Goal: Task Accomplishment & Management: Manage account settings

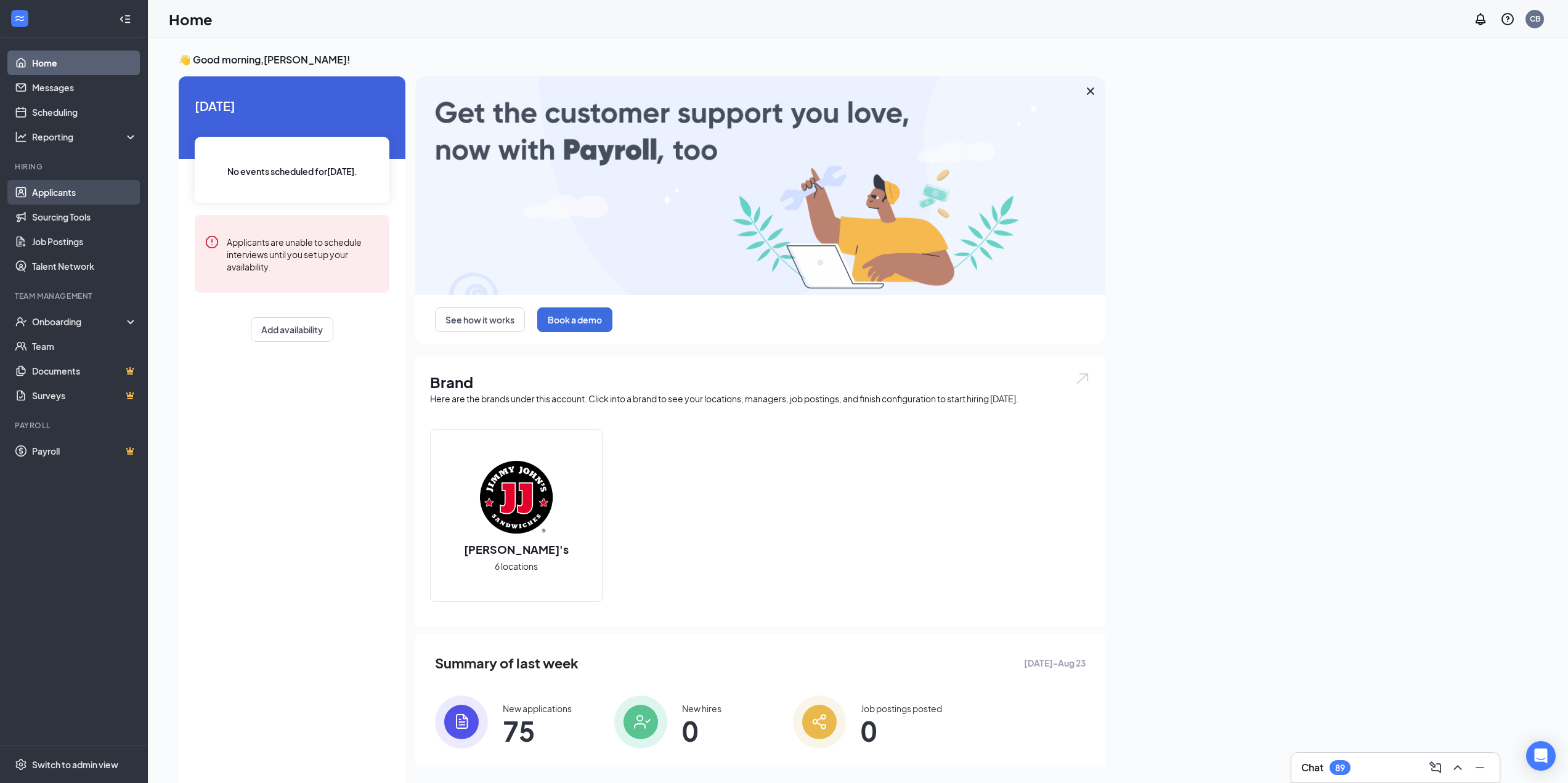
click at [84, 194] on link "Applicants" at bounding box center [84, 192] width 105 height 25
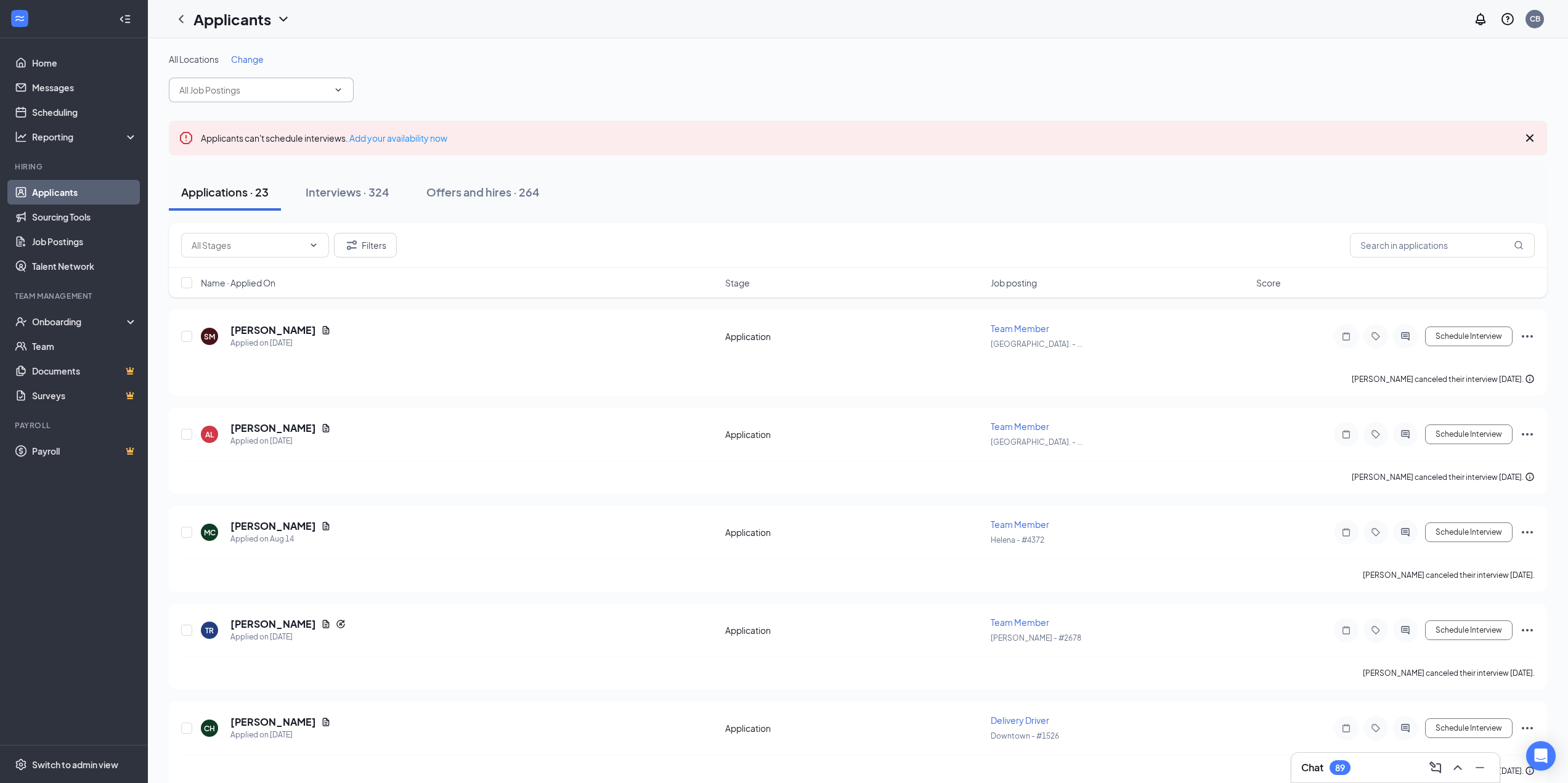
click at [343, 91] on icon "ChevronDown" at bounding box center [338, 90] width 10 height 10
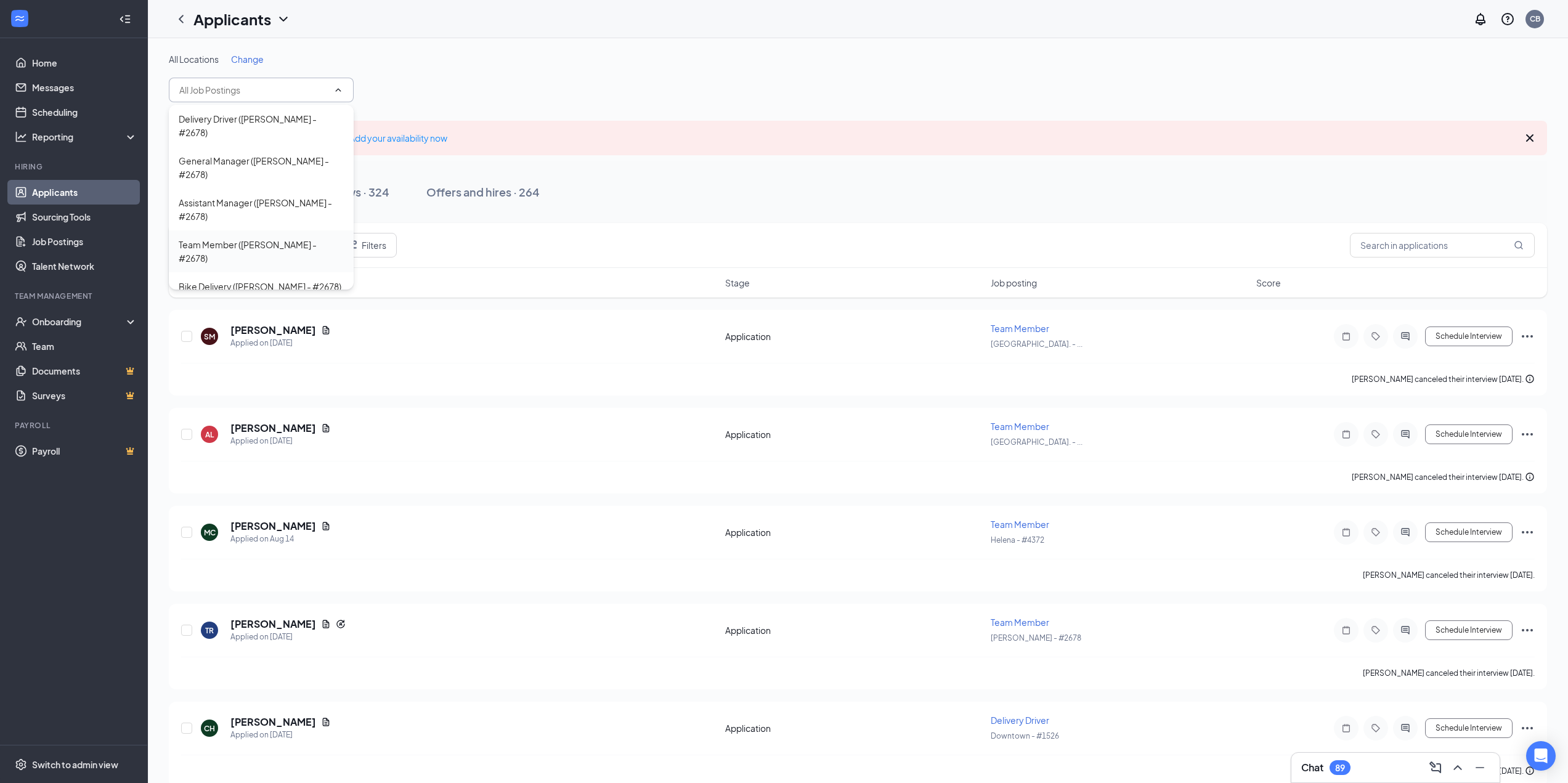
scroll to position [740, 0]
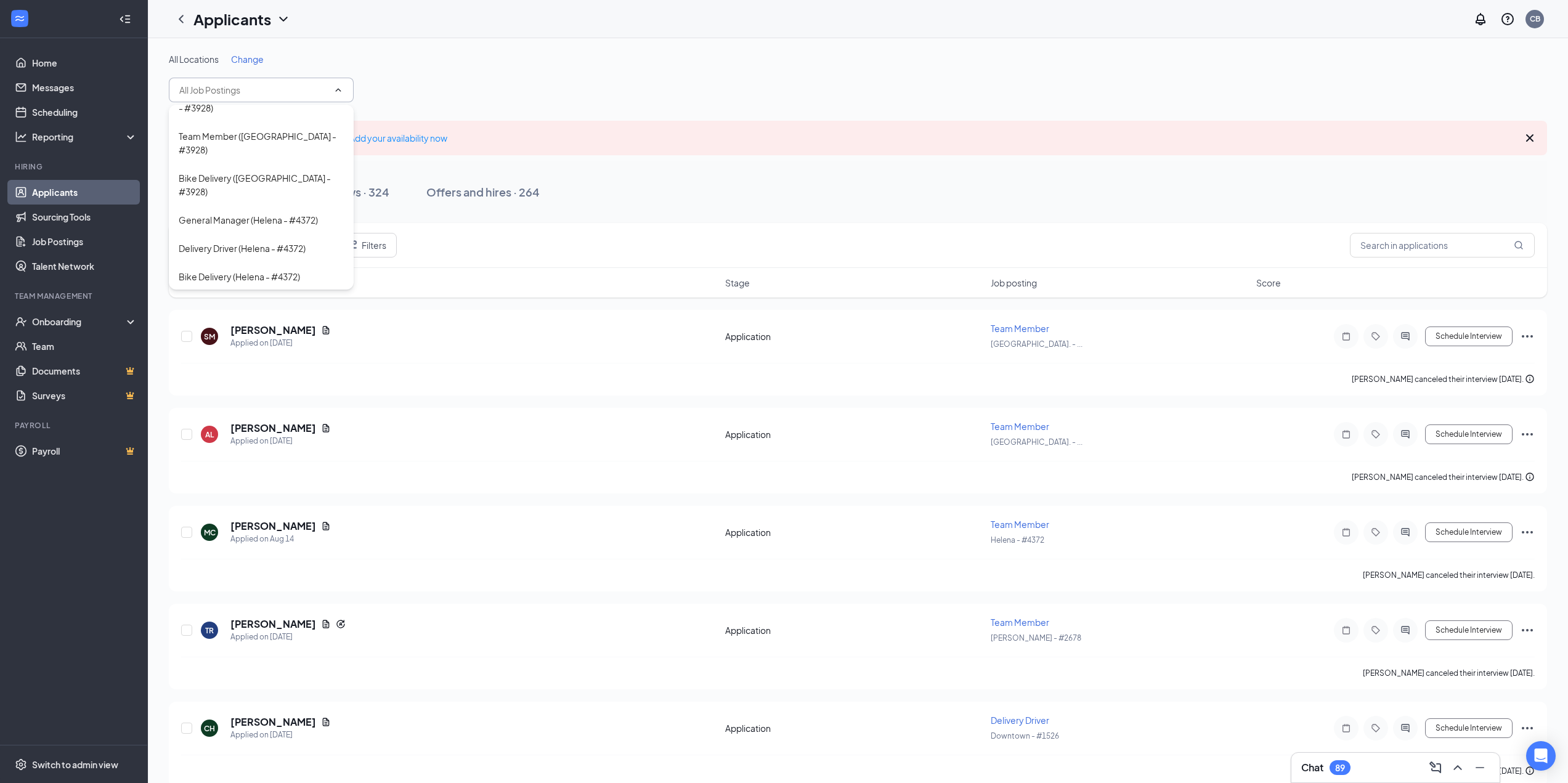
click at [286, 298] on div "Assistant Manager ([PERSON_NAME] - #4372)" at bounding box center [261, 312] width 165 height 27
type input "Assistant Manager ([PERSON_NAME] - #4372)"
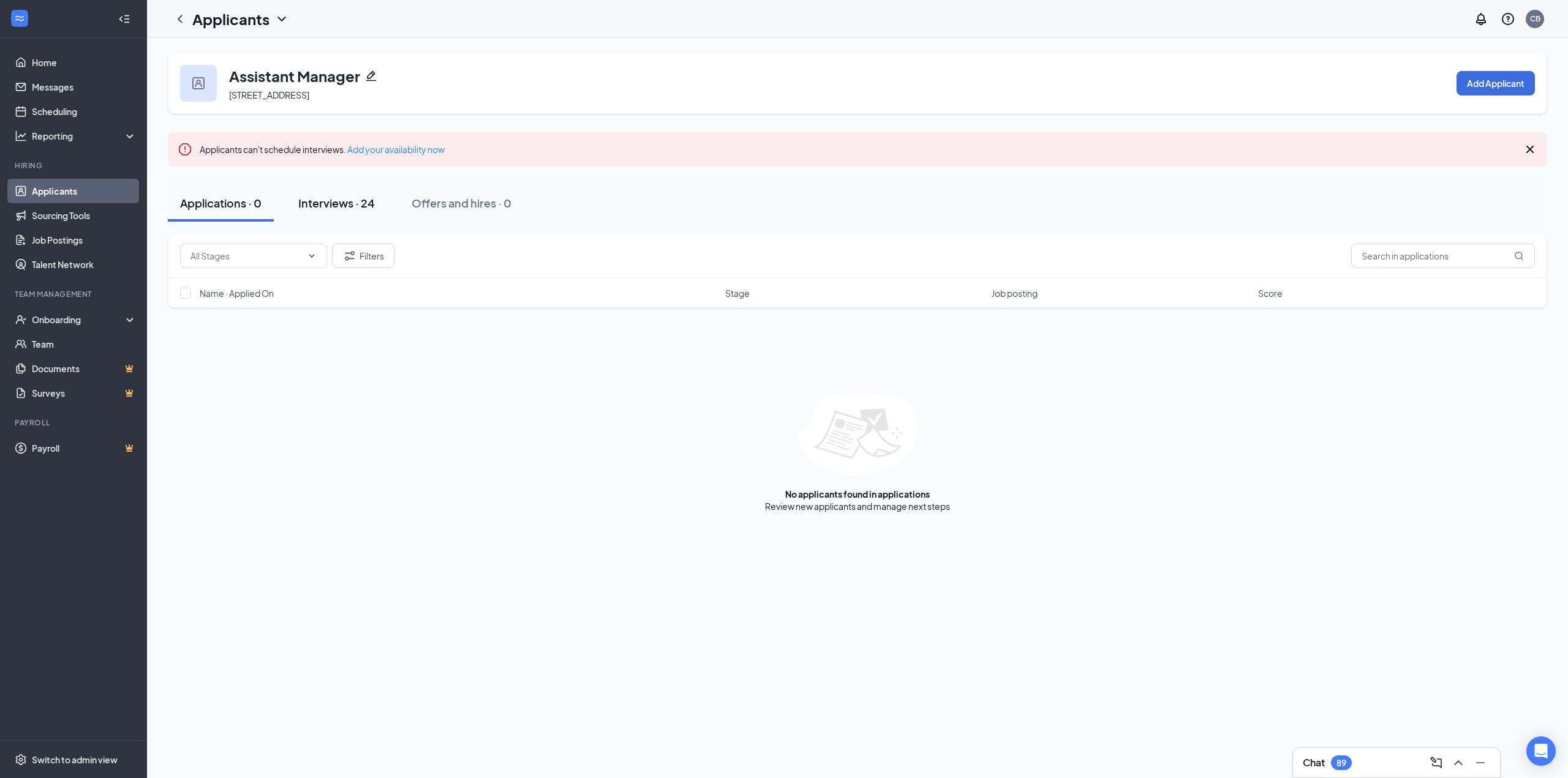
click at [339, 202] on div "Interviews · 24" at bounding box center [336, 203] width 77 height 15
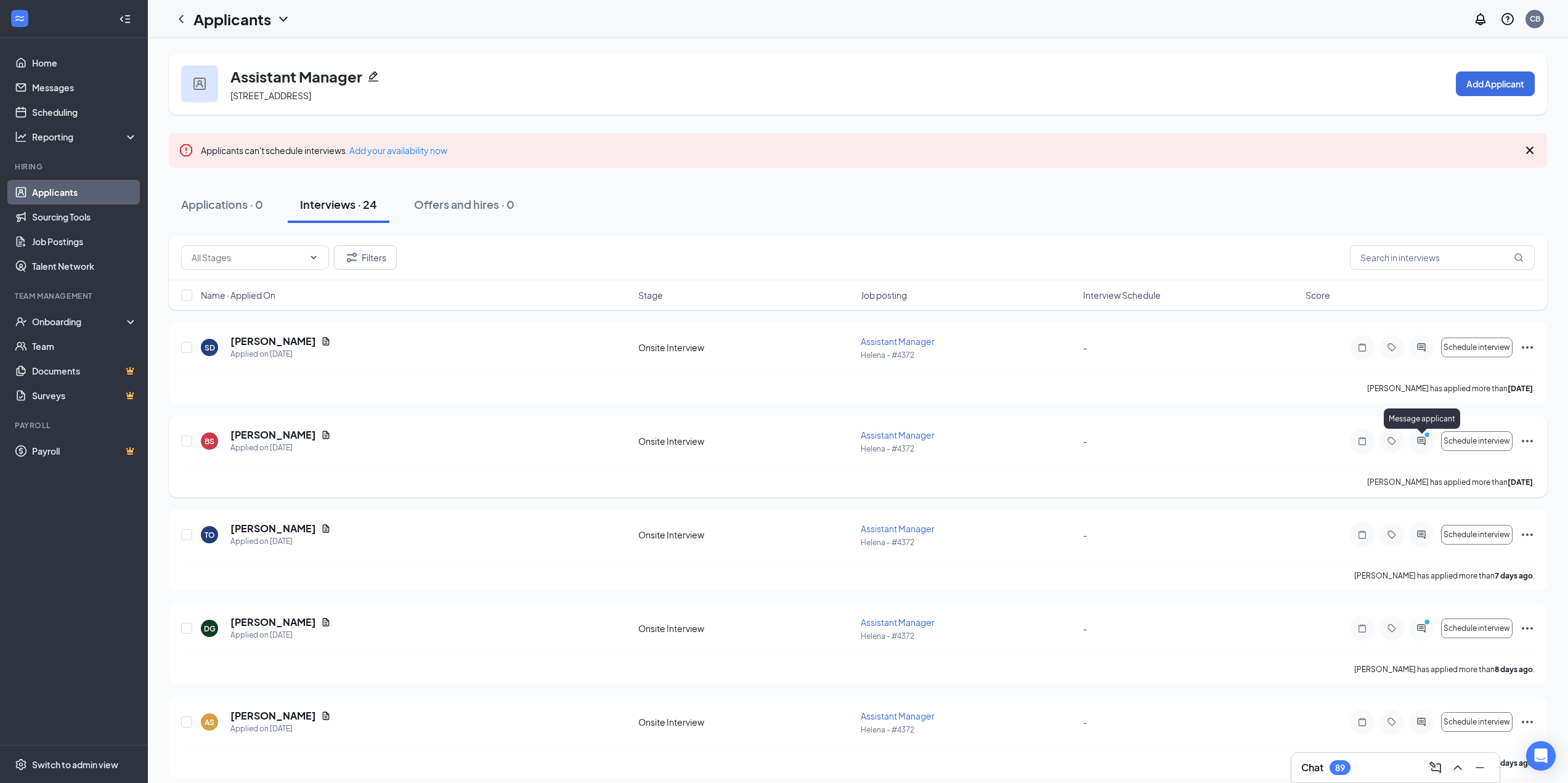
click at [1419, 439] on icon "ActiveChat" at bounding box center [1421, 441] width 15 height 10
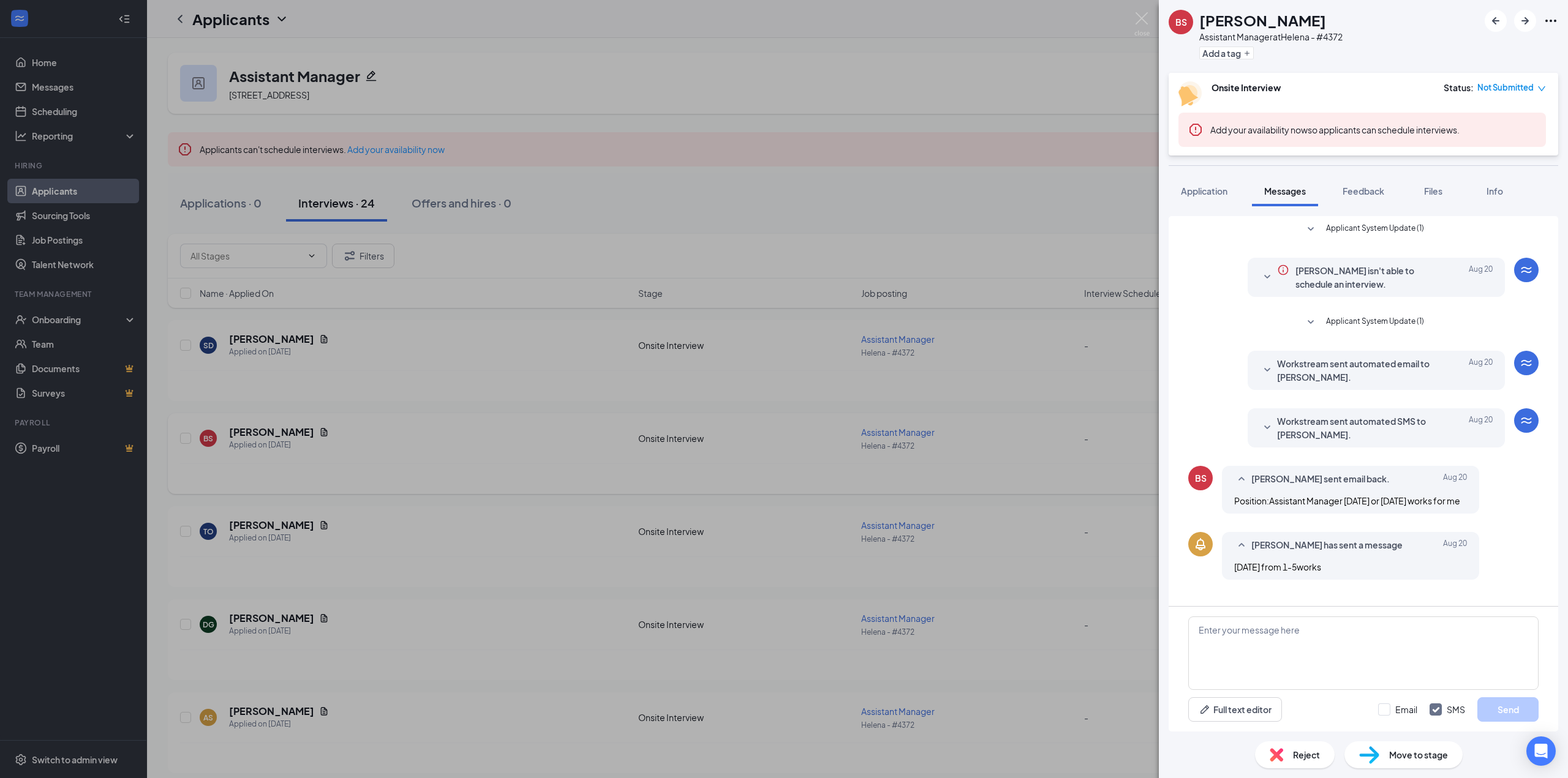
click at [1061, 282] on div "BS [PERSON_NAME] Assistant Manager at Helena - #4372 Add a tag Onsite Interview…" at bounding box center [784, 389] width 1568 height 778
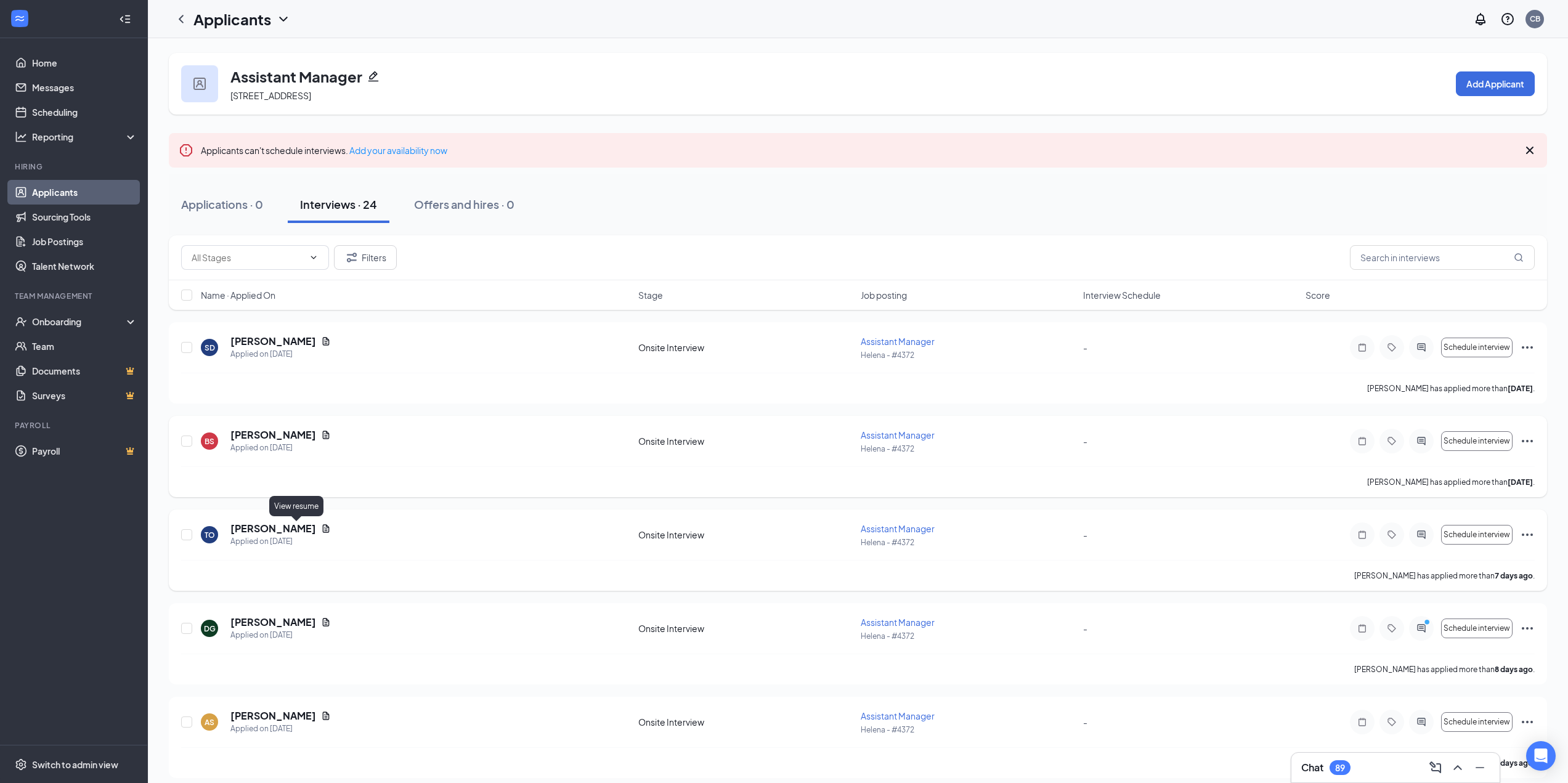
click at [323, 531] on icon "Document" at bounding box center [326, 529] width 7 height 8
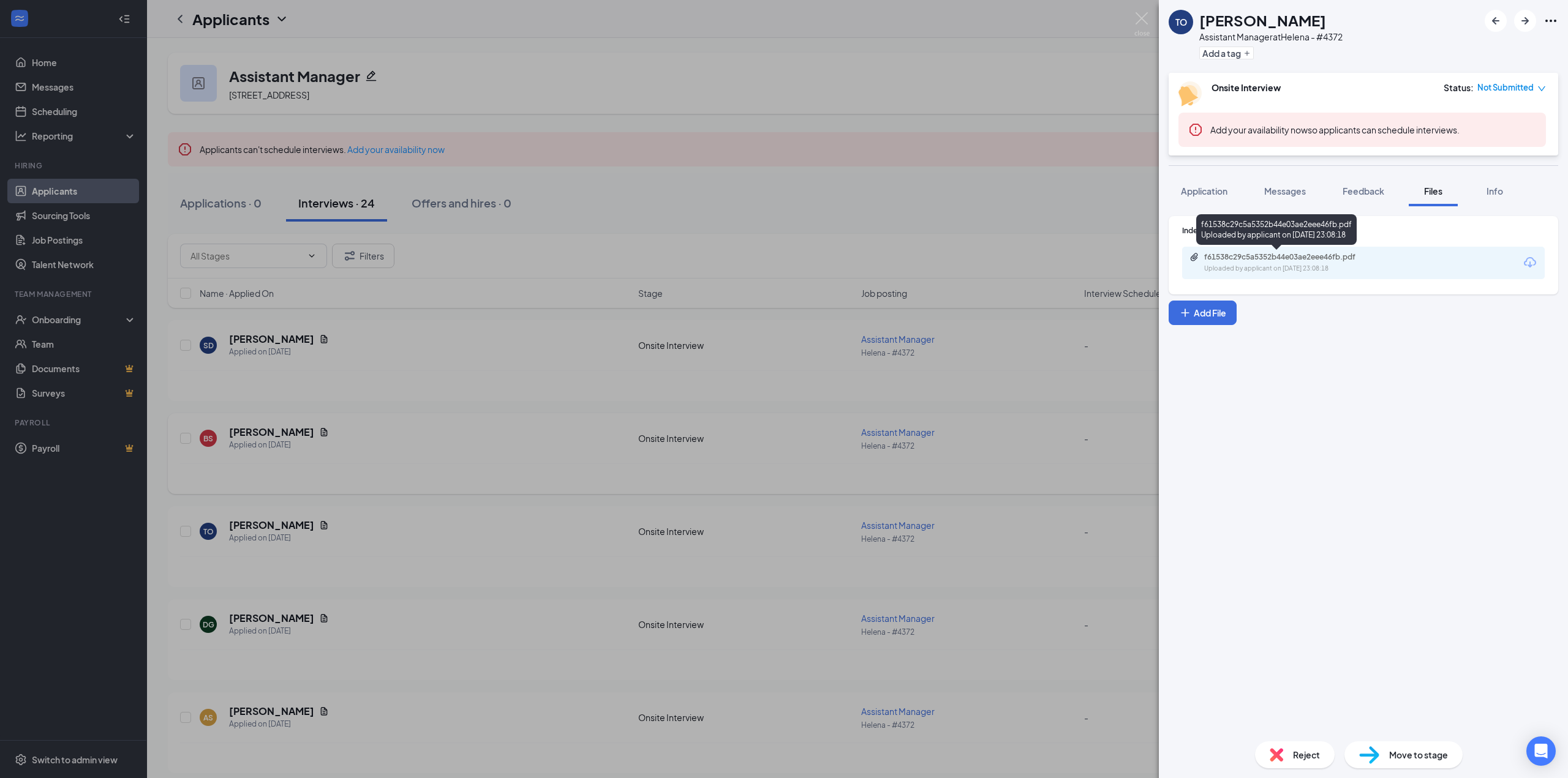
click at [1288, 258] on div "f61538c29c5a5352b44e03ae2eee46fb.pdf" at bounding box center [1290, 257] width 171 height 10
click at [588, 421] on div "TO [PERSON_NAME] Assistant Manager at Helena - #4372 Add a tag Onsite Interview…" at bounding box center [784, 389] width 1568 height 778
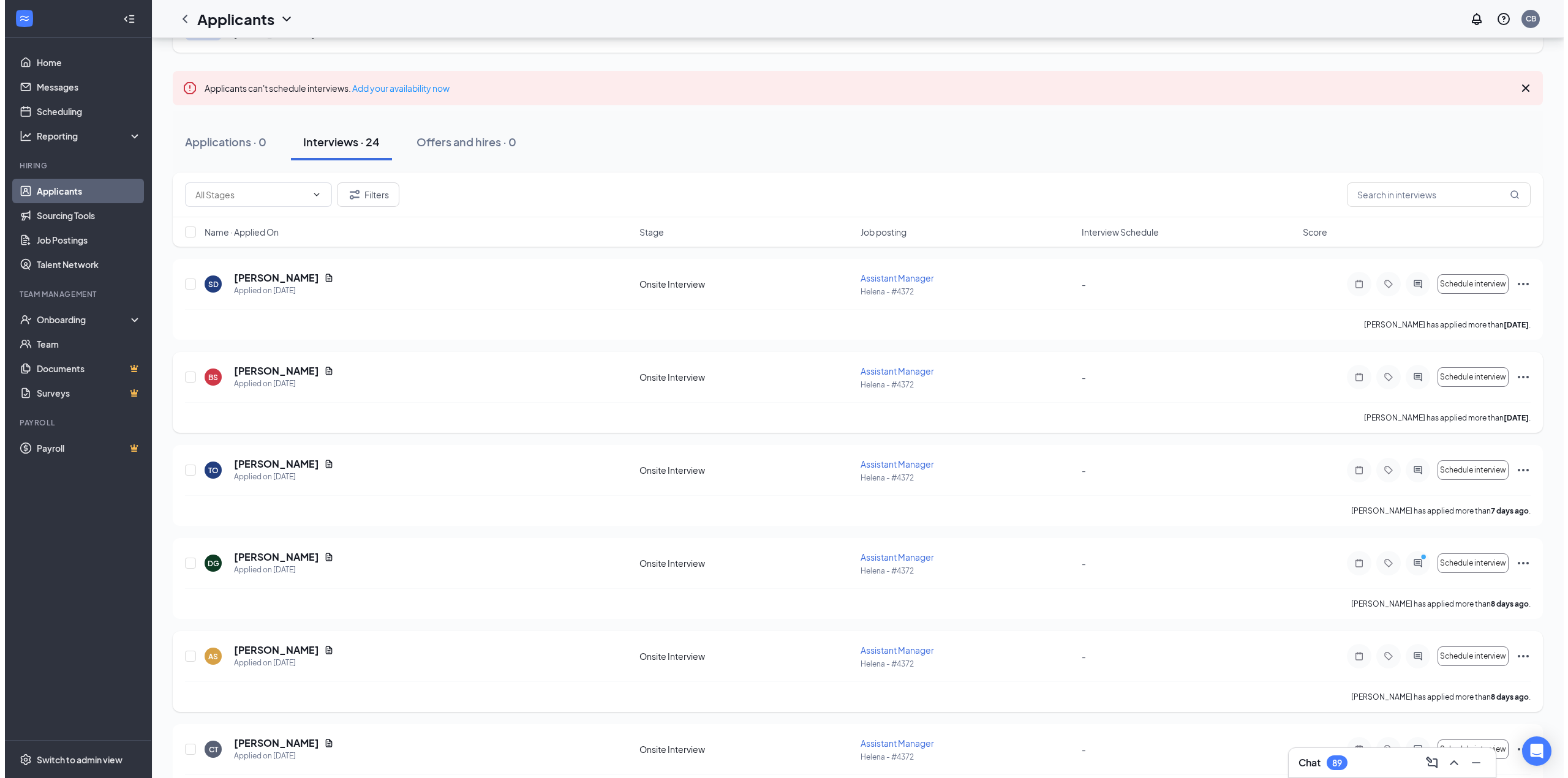
scroll to position [123, 0]
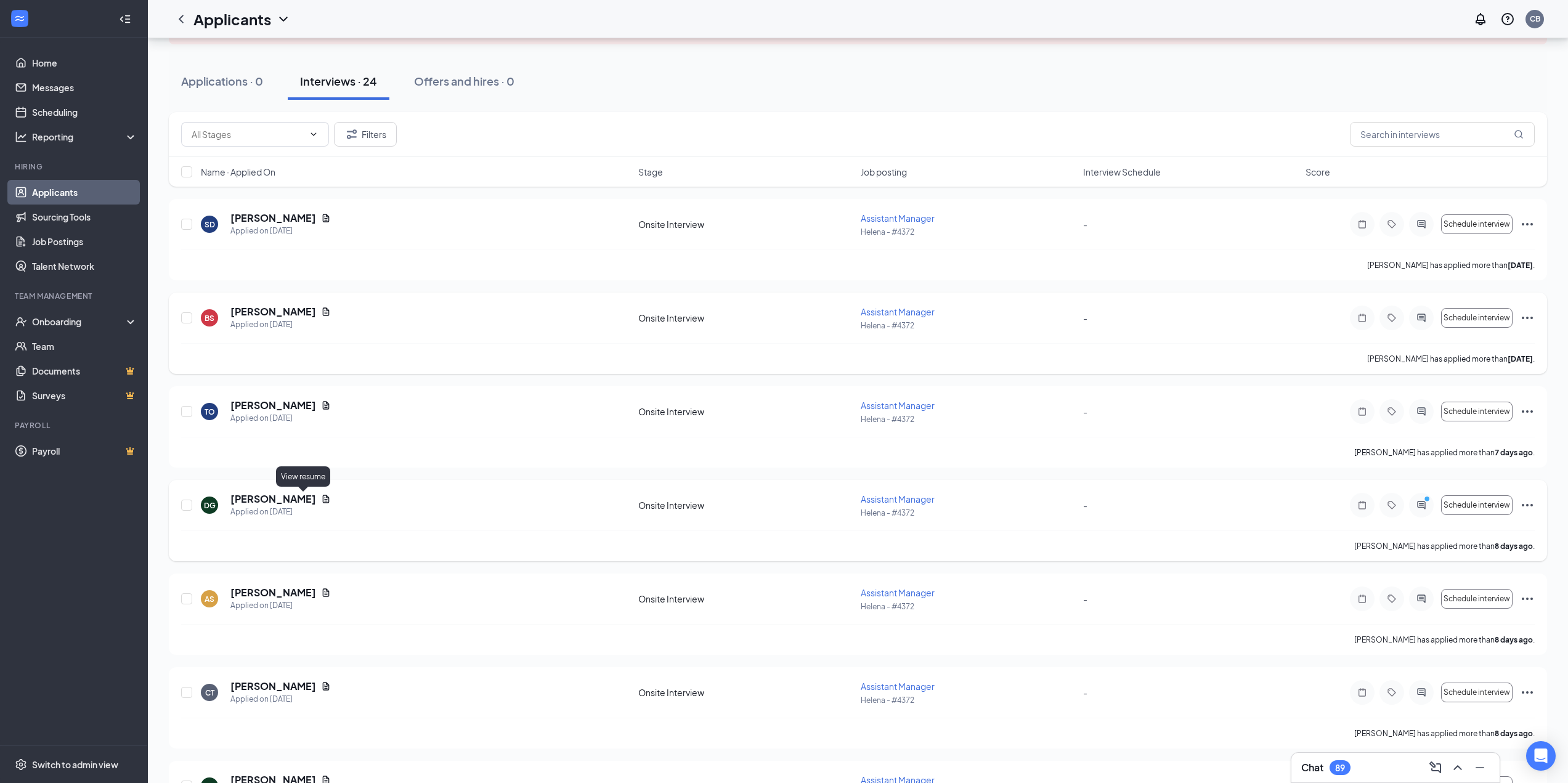
click at [323, 498] on icon "Document" at bounding box center [326, 499] width 7 height 8
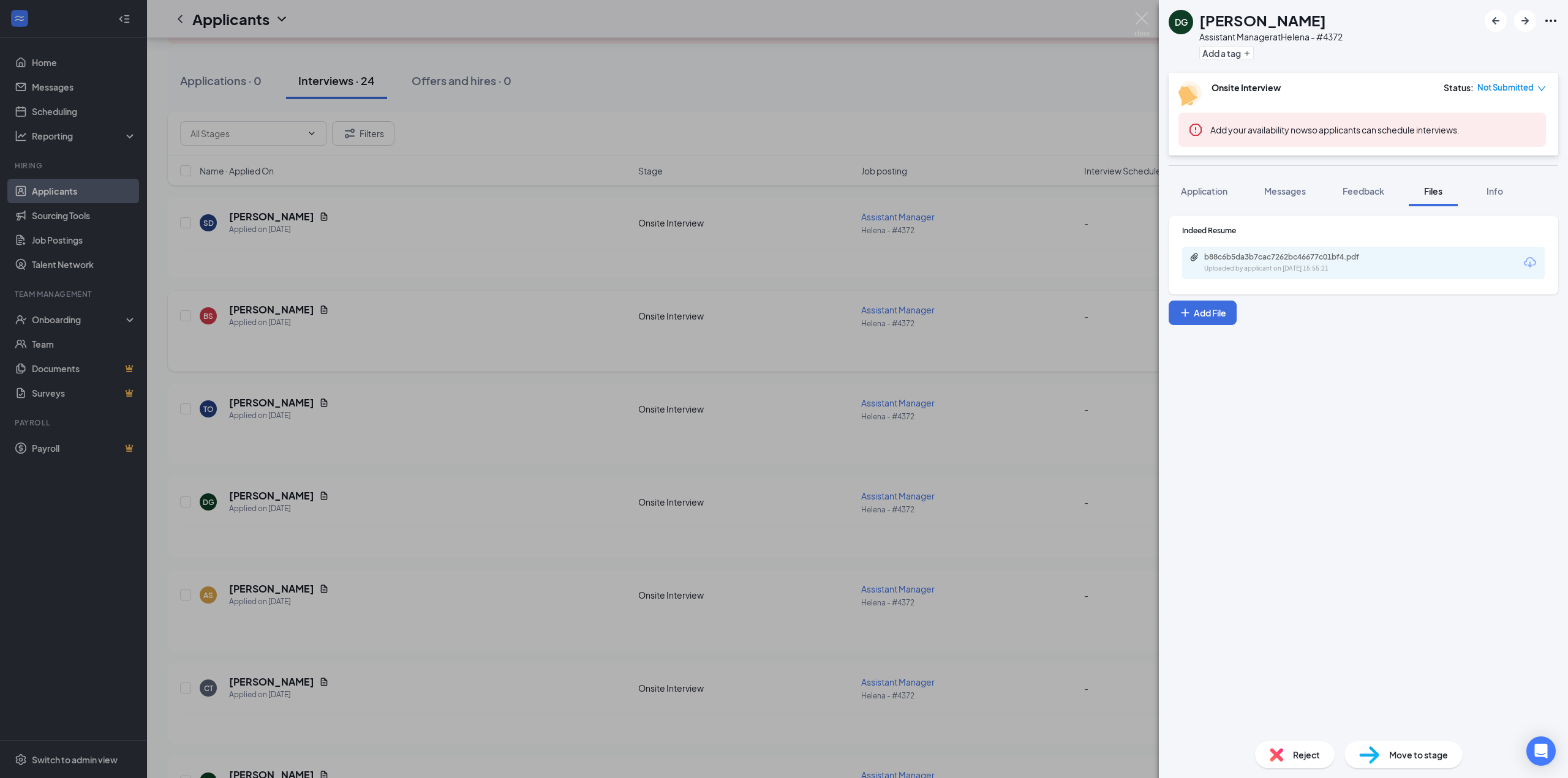
click at [1292, 257] on div "b88c6b5da3b7cac7262bc46677c01bf4.pdf" at bounding box center [1290, 257] width 171 height 10
